Goal: Task Accomplishment & Management: Use online tool/utility

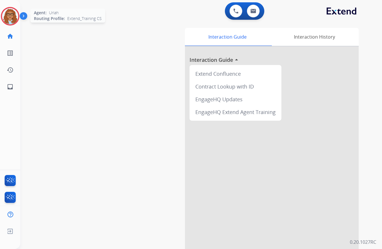
click at [10, 18] on img at bounding box center [10, 16] width 16 height 16
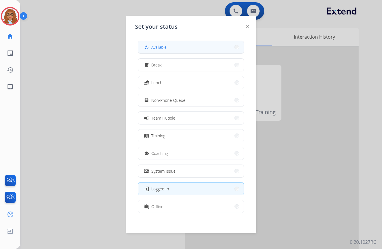
click at [177, 48] on button "how_to_reg Available" at bounding box center [191, 47] width 106 height 12
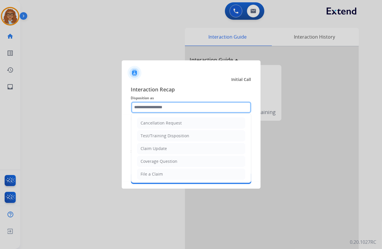
click at [180, 111] on input "text" at bounding box center [191, 108] width 120 height 12
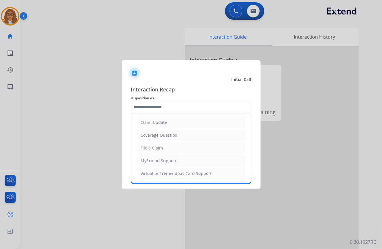
drag, startPoint x: 160, startPoint y: 145, endPoint x: 164, endPoint y: 142, distance: 4.8
click at [161, 145] on div "File a Claim" at bounding box center [152, 148] width 22 height 6
type input "**********"
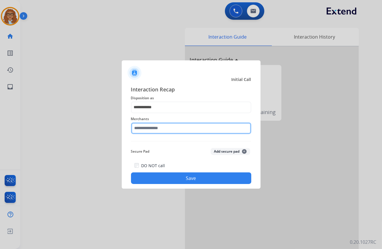
click at [171, 129] on input "text" at bounding box center [191, 128] width 120 height 12
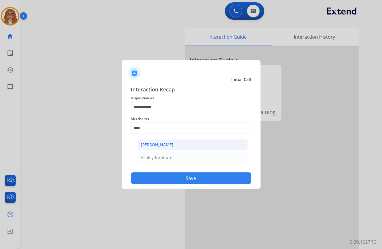
click at [171, 145] on div "[PERSON_NAME]" at bounding box center [157, 145] width 32 height 6
type input "**********"
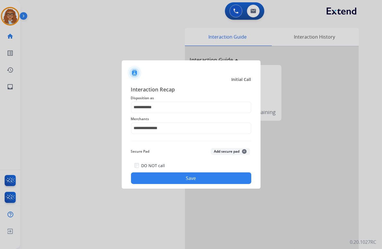
click at [168, 177] on button "Save" at bounding box center [191, 178] width 120 height 12
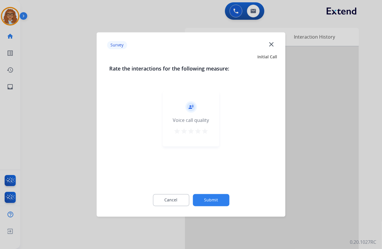
click at [272, 44] on mat-icon "close" at bounding box center [272, 44] width 8 height 8
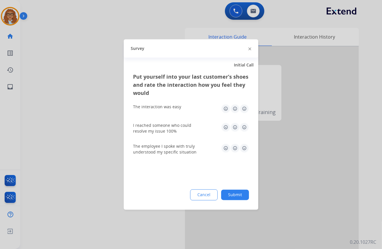
click at [250, 48] on img at bounding box center [250, 48] width 3 height 3
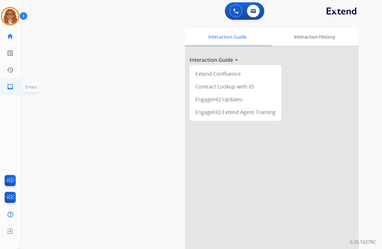
click at [7, 88] on mat-icon "inbox" at bounding box center [10, 86] width 7 height 7
